Goal: Information Seeking & Learning: Find specific fact

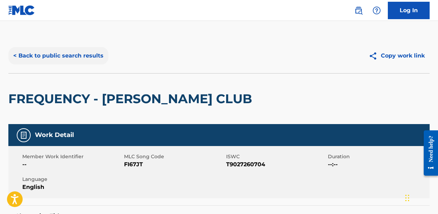
click at [47, 54] on button "< Back to public search results" at bounding box center [58, 55] width 100 height 17
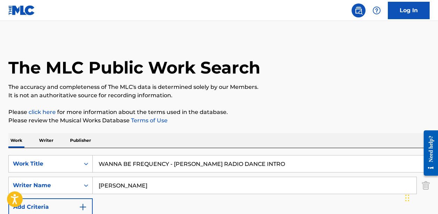
click at [139, 165] on input "WANNA BE FREQUENCY - [PERSON_NAME] RADIO DANCE INTRO" at bounding box center [261, 163] width 336 height 17
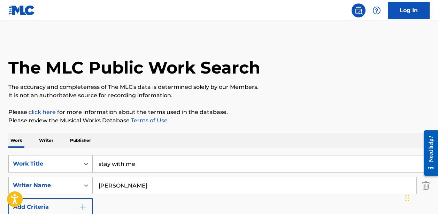
type input "stay with me"
click at [123, 185] on input "[PERSON_NAME]" at bounding box center [254, 185] width 323 height 17
click at [123, 184] on input "[PERSON_NAME]" at bounding box center [254, 185] width 323 height 17
paste input "[PERSON_NAME]"
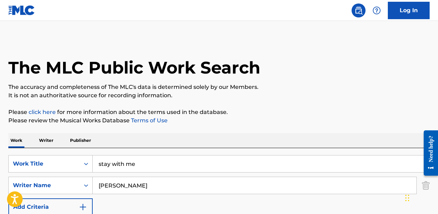
type input "[PERSON_NAME]"
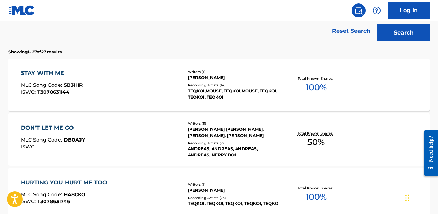
scroll to position [203, 0]
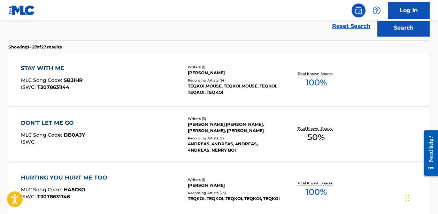
click at [158, 84] on div "STAY WITH ME MLC Song Code : SB31HR ISWC : T3078631144" at bounding box center [101, 79] width 160 height 31
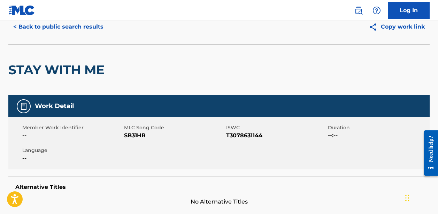
scroll to position [33, 0]
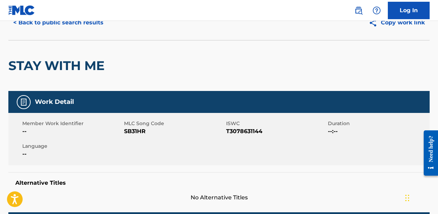
click at [131, 128] on span "SB31HR" at bounding box center [174, 131] width 100 height 8
copy span "SB31HR"
